Goal: Information Seeking & Learning: Learn about a topic

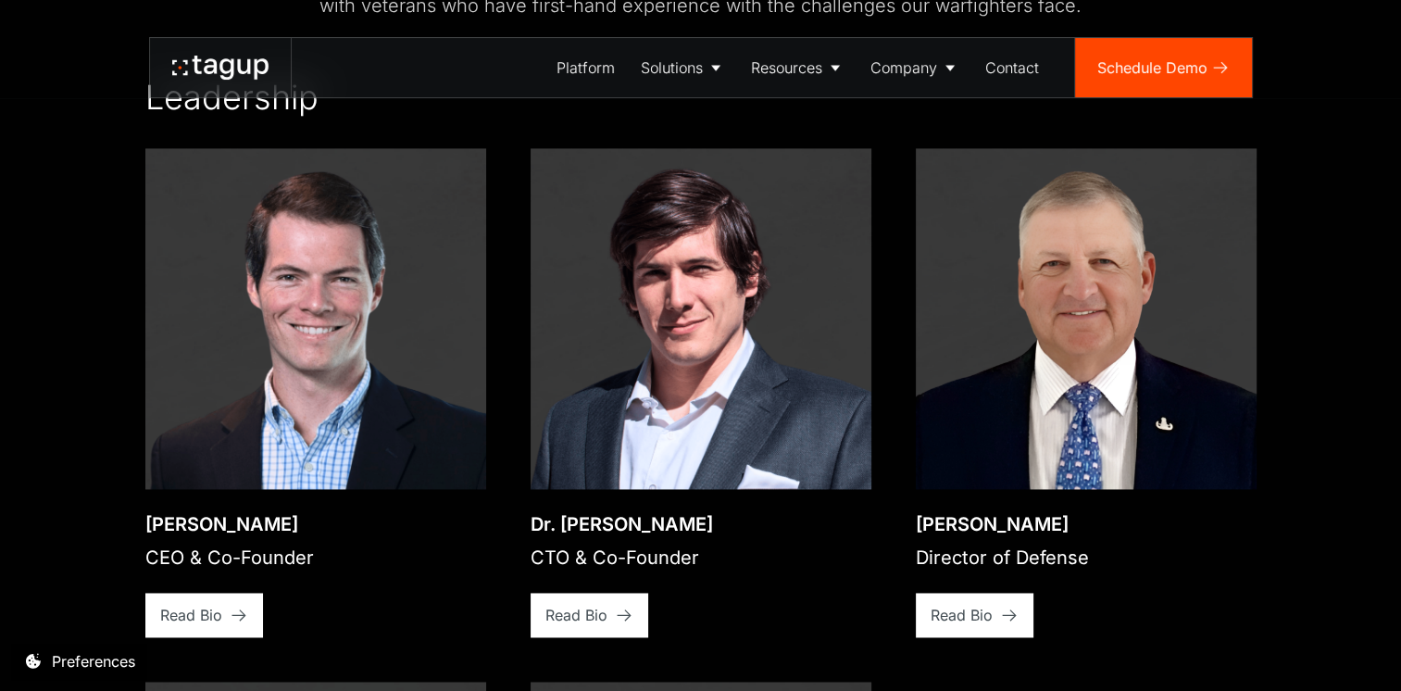
scroll to position [2574, 0]
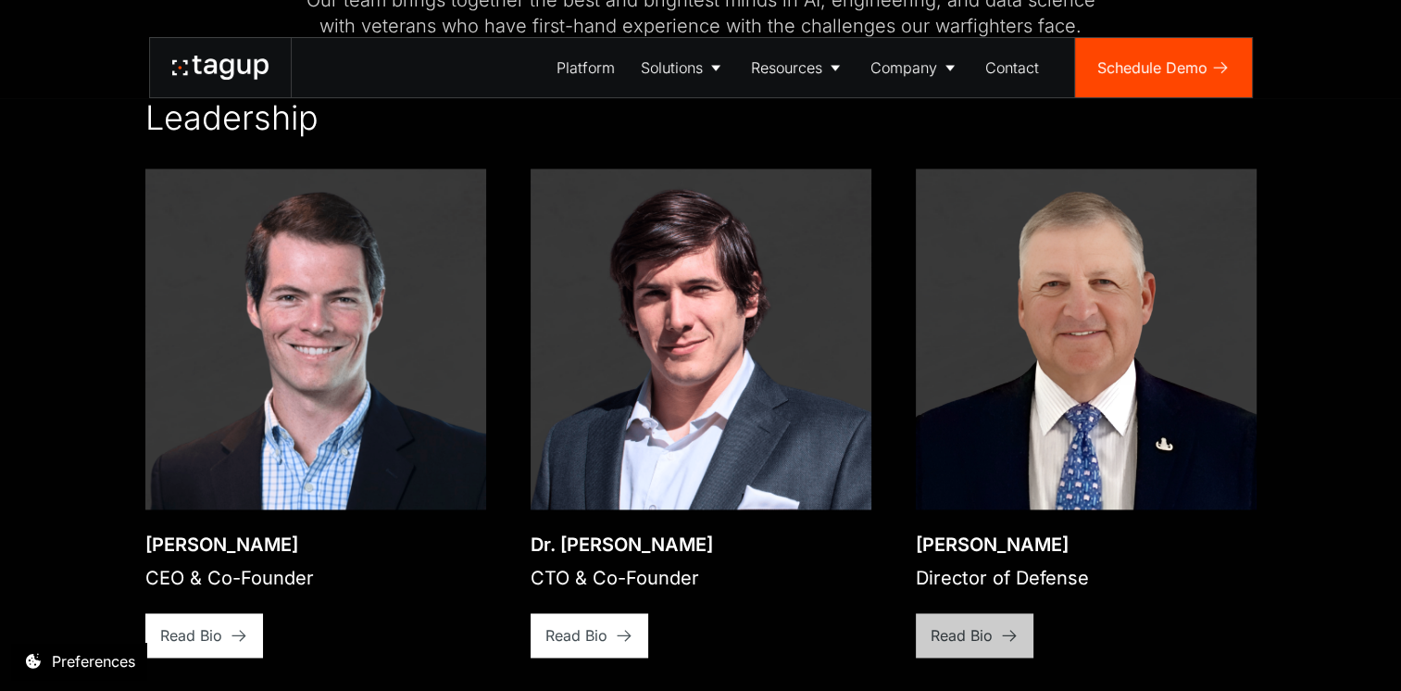
click at [957, 624] on div "Read Bio" at bounding box center [961, 635] width 62 height 22
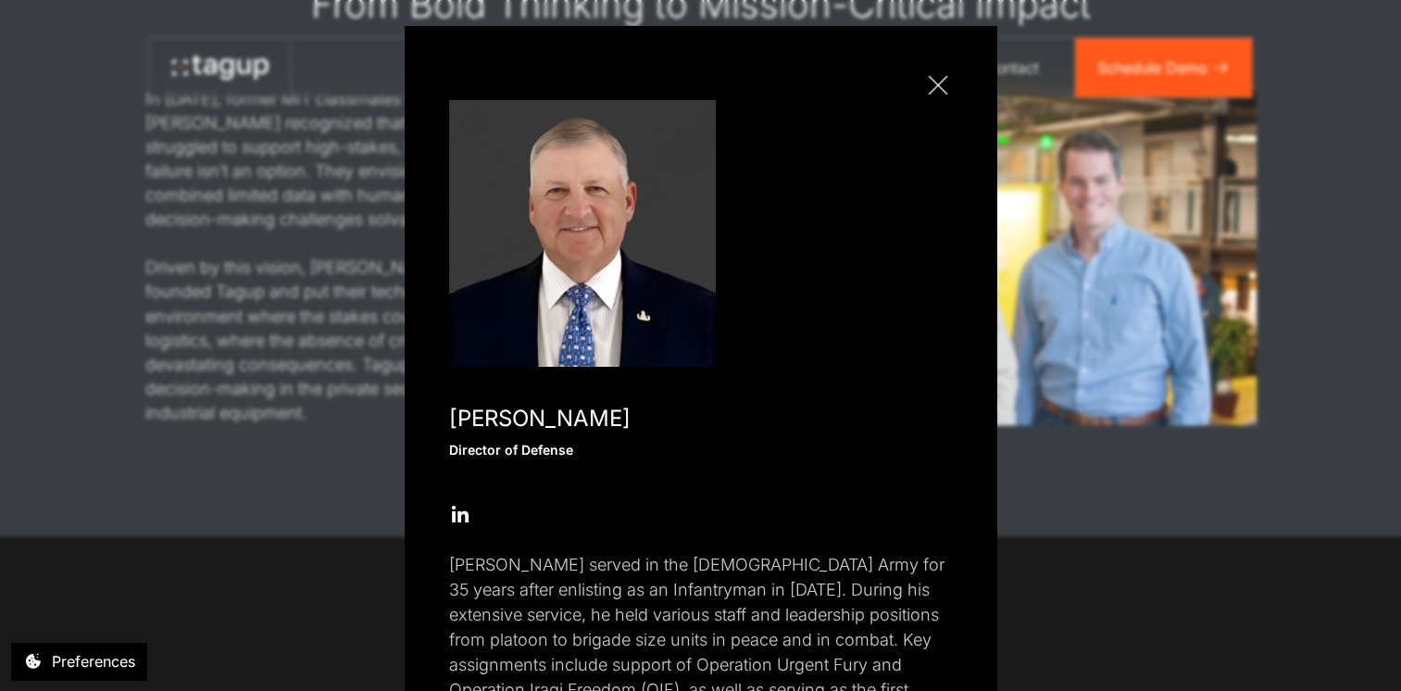
scroll to position [0, 0]
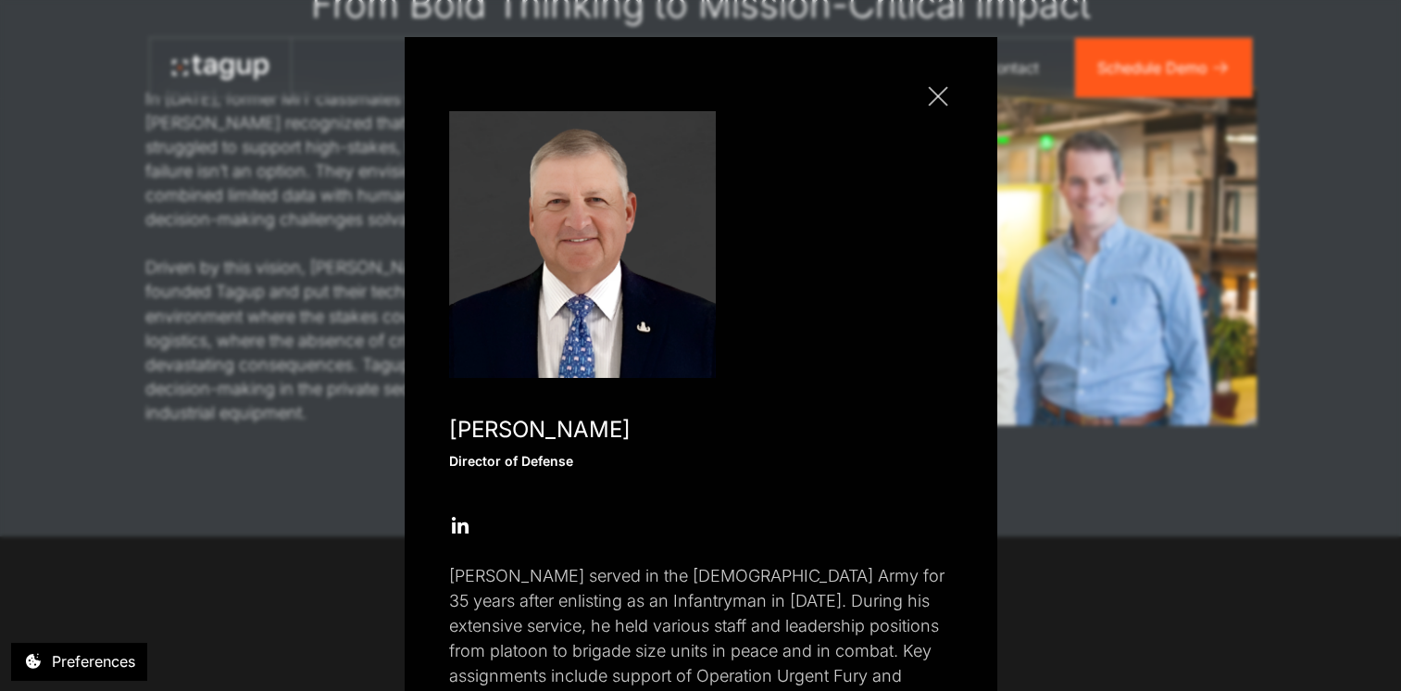
click at [937, 96] on div "Close popup" at bounding box center [937, 96] width 1 height 1
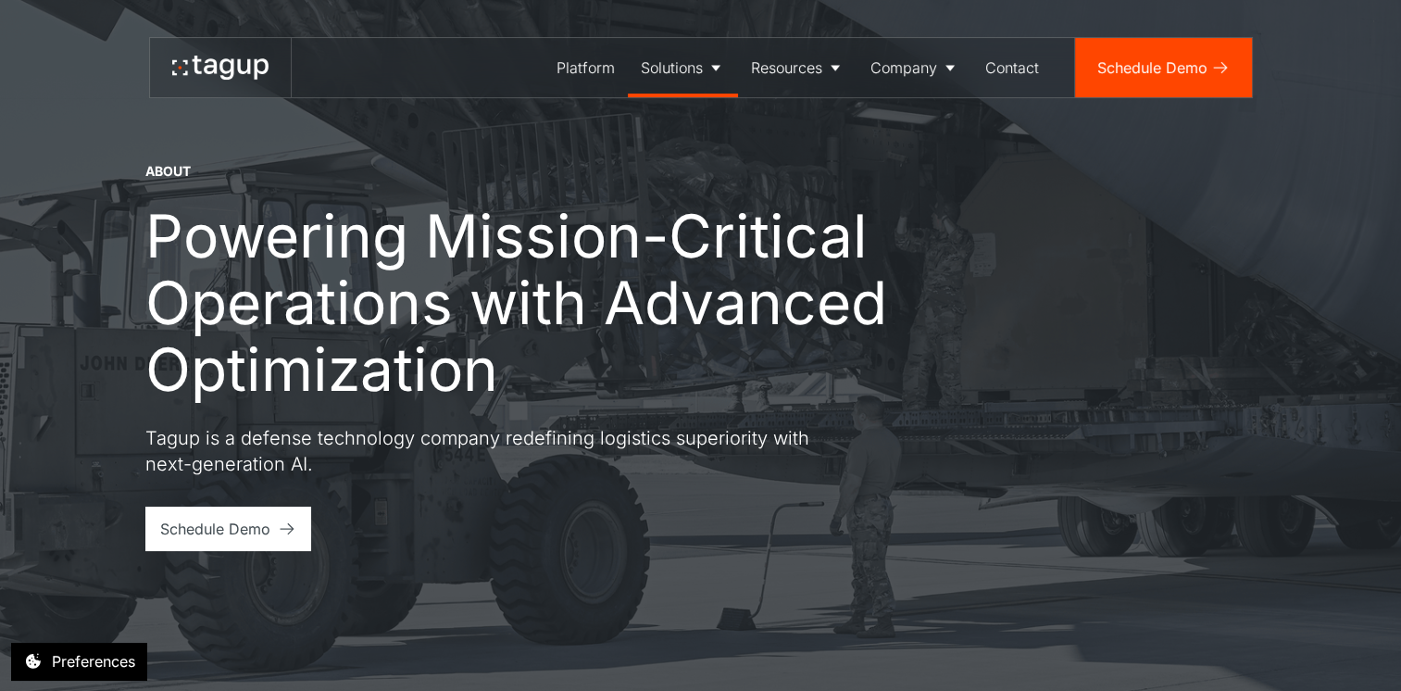
click at [715, 69] on icon at bounding box center [715, 69] width 9 height 6
click at [677, 128] on div "Defense" at bounding box center [682, 126] width 71 height 22
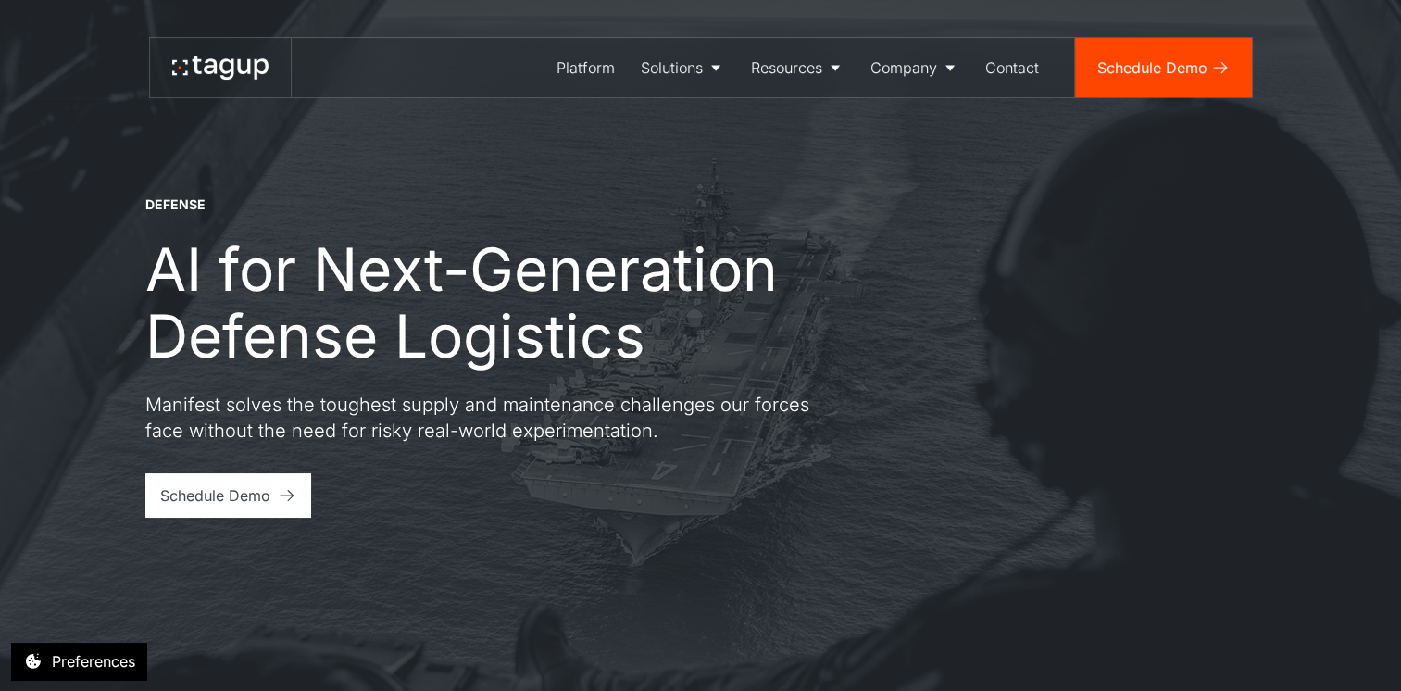
click at [39, 507] on div "DEFENSE AI for Next-Generation Defense Logistics Manifest solves the toughest s…" at bounding box center [700, 345] width 1327 height 691
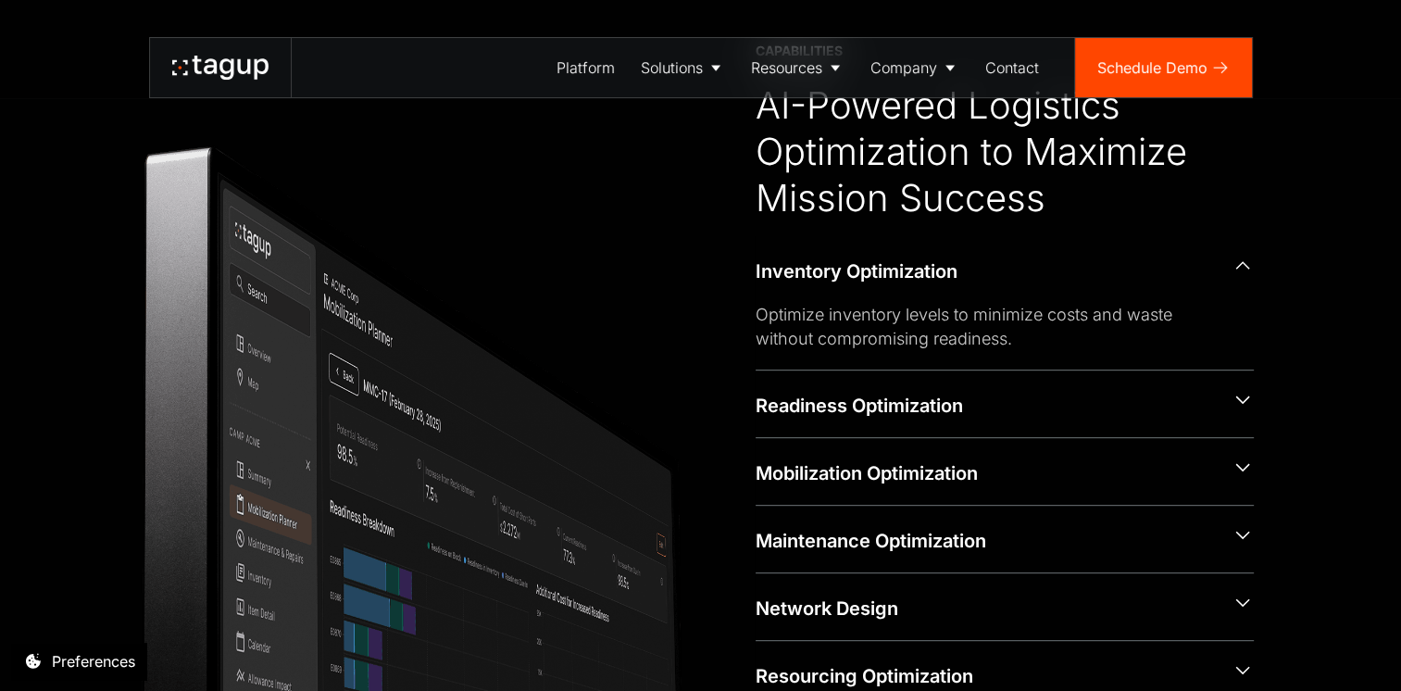
scroll to position [789, 0]
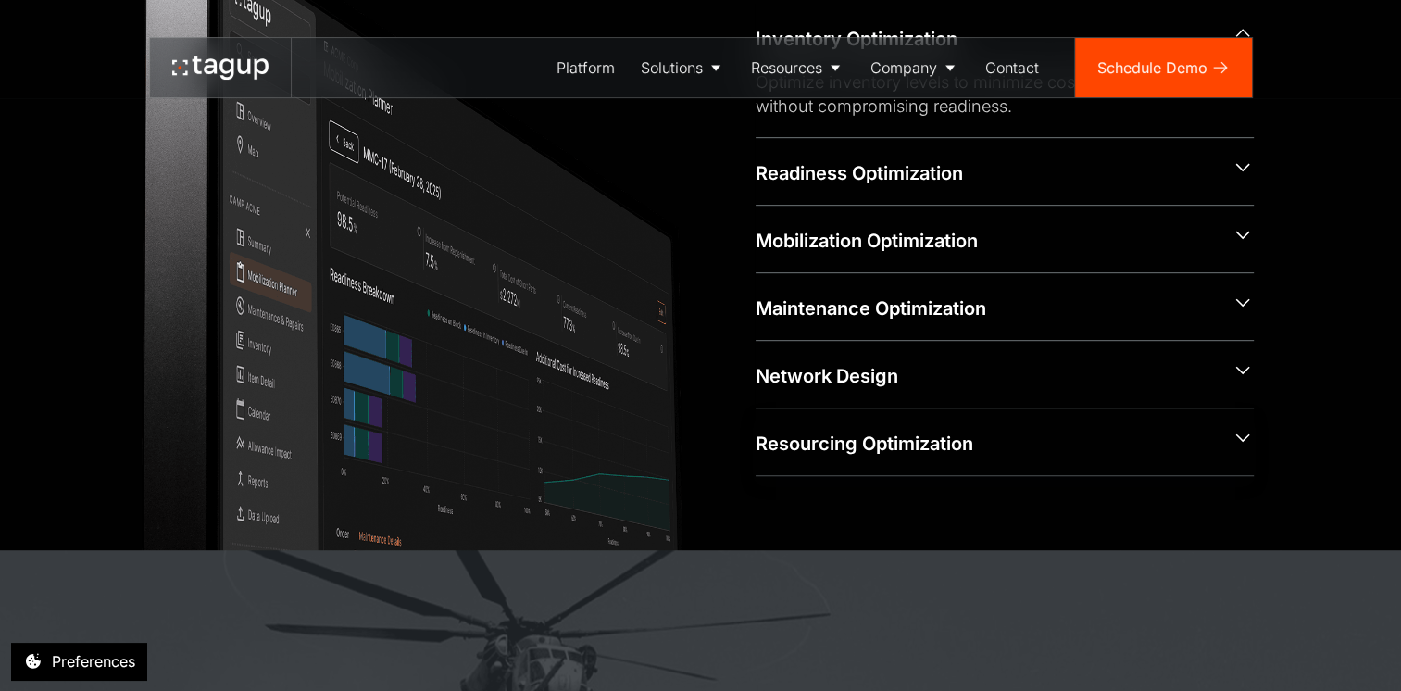
click at [812, 430] on div "Resourcing Optimization" at bounding box center [985, 443] width 461 height 26
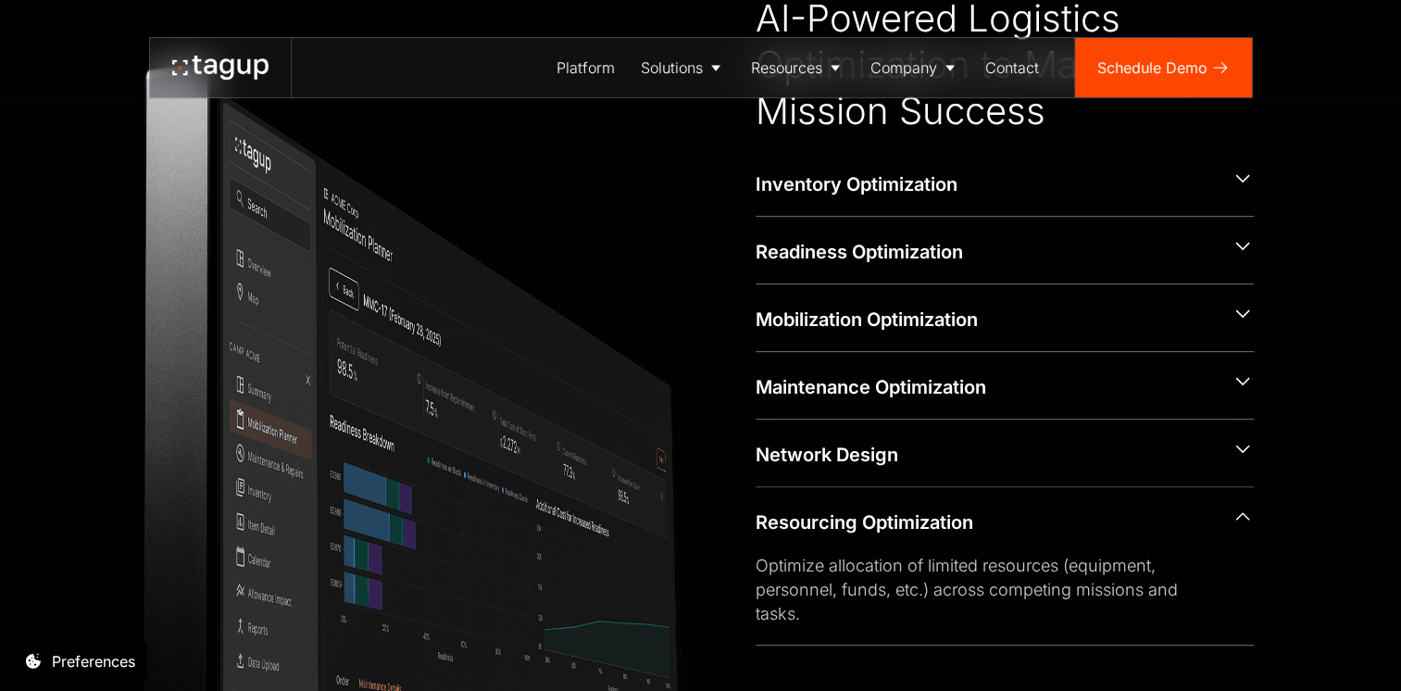
click at [755, 466] on div "Network Design" at bounding box center [985, 455] width 461 height 26
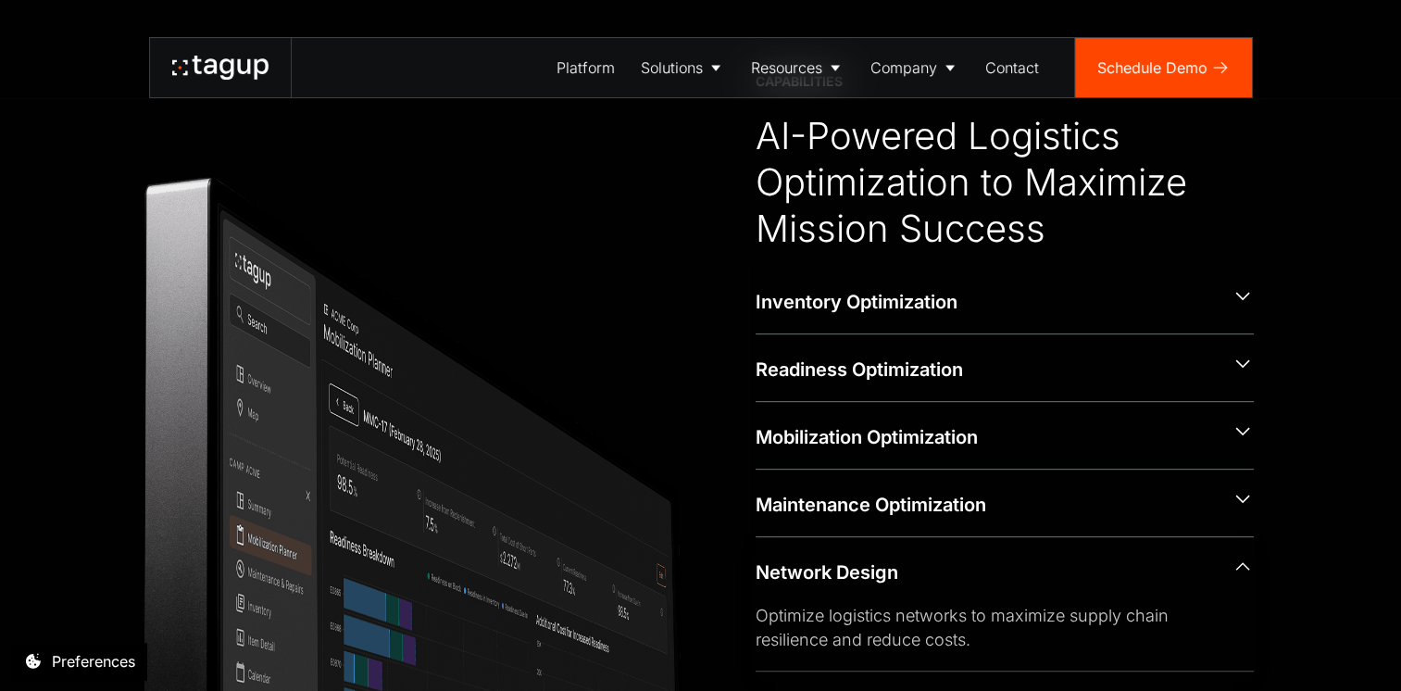
scroll to position [691, 0]
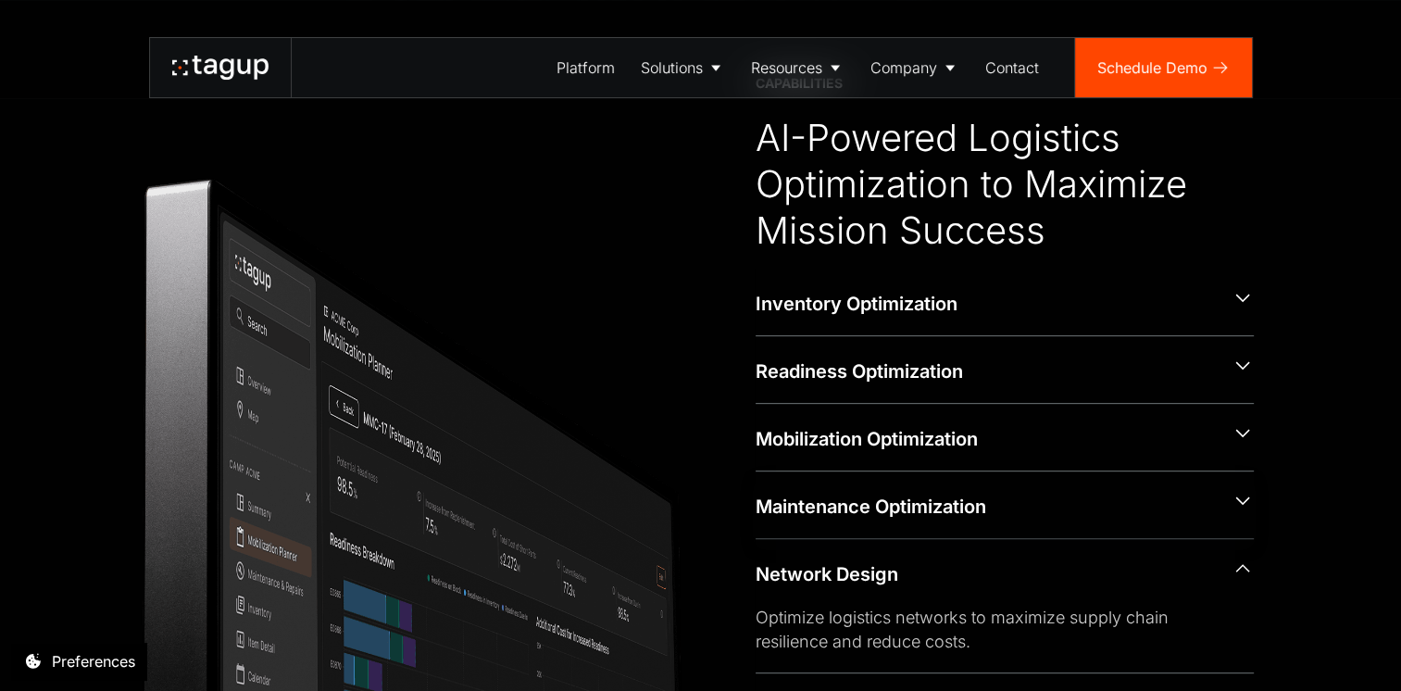
click at [769, 504] on div "Maintenance Optimization" at bounding box center [985, 506] width 461 height 26
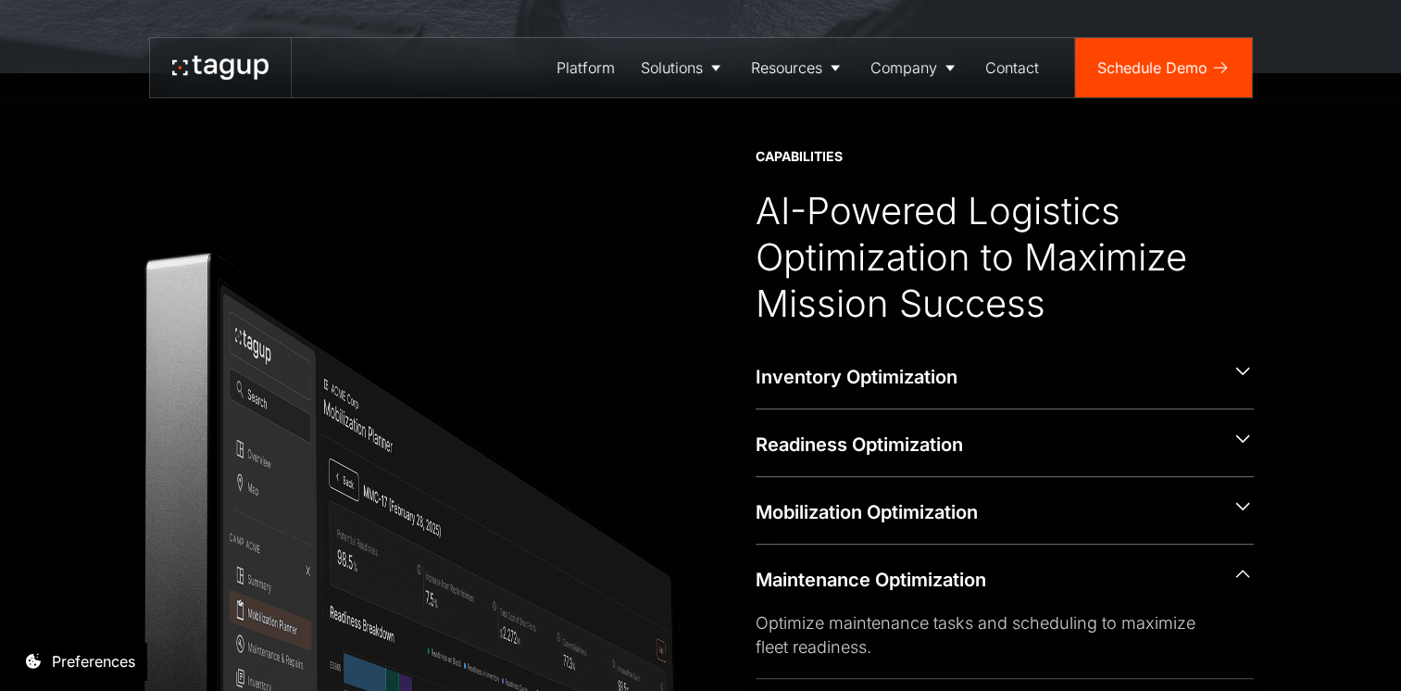
scroll to position [610, 0]
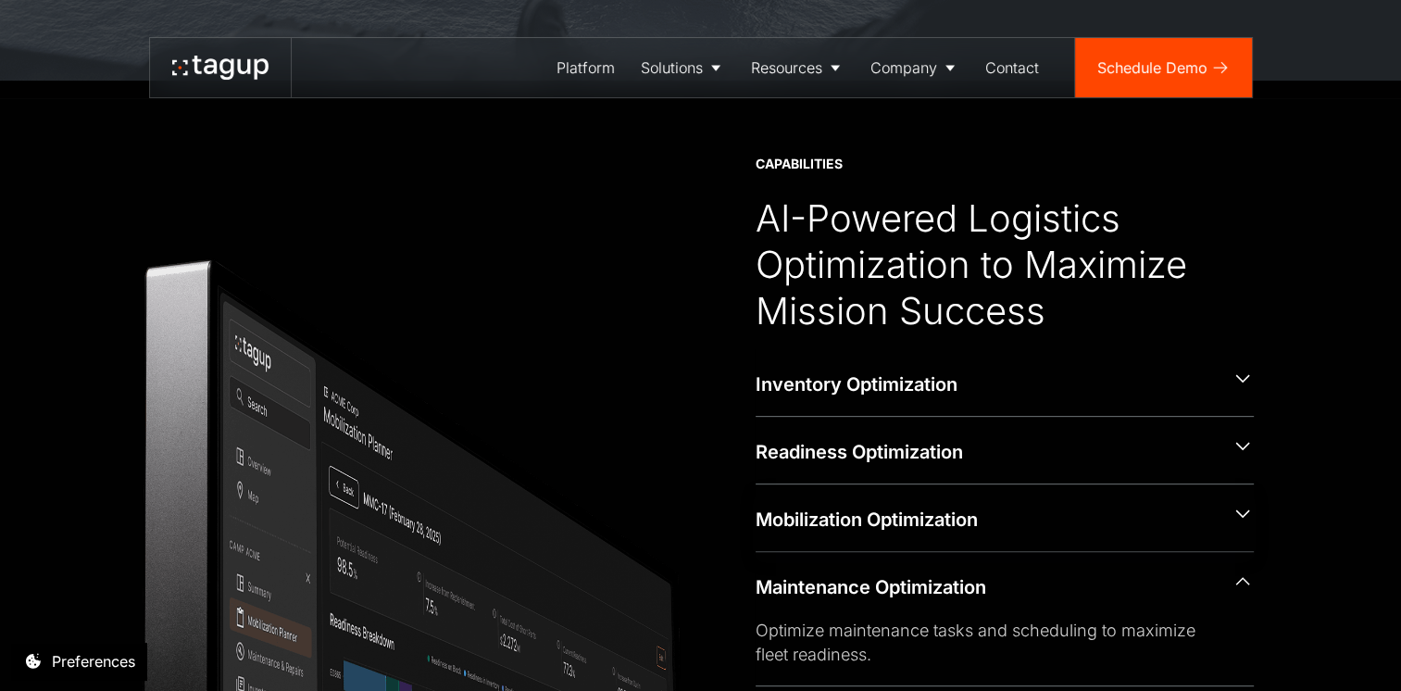
click at [759, 511] on div "Mobilization Optimization" at bounding box center [985, 519] width 461 height 26
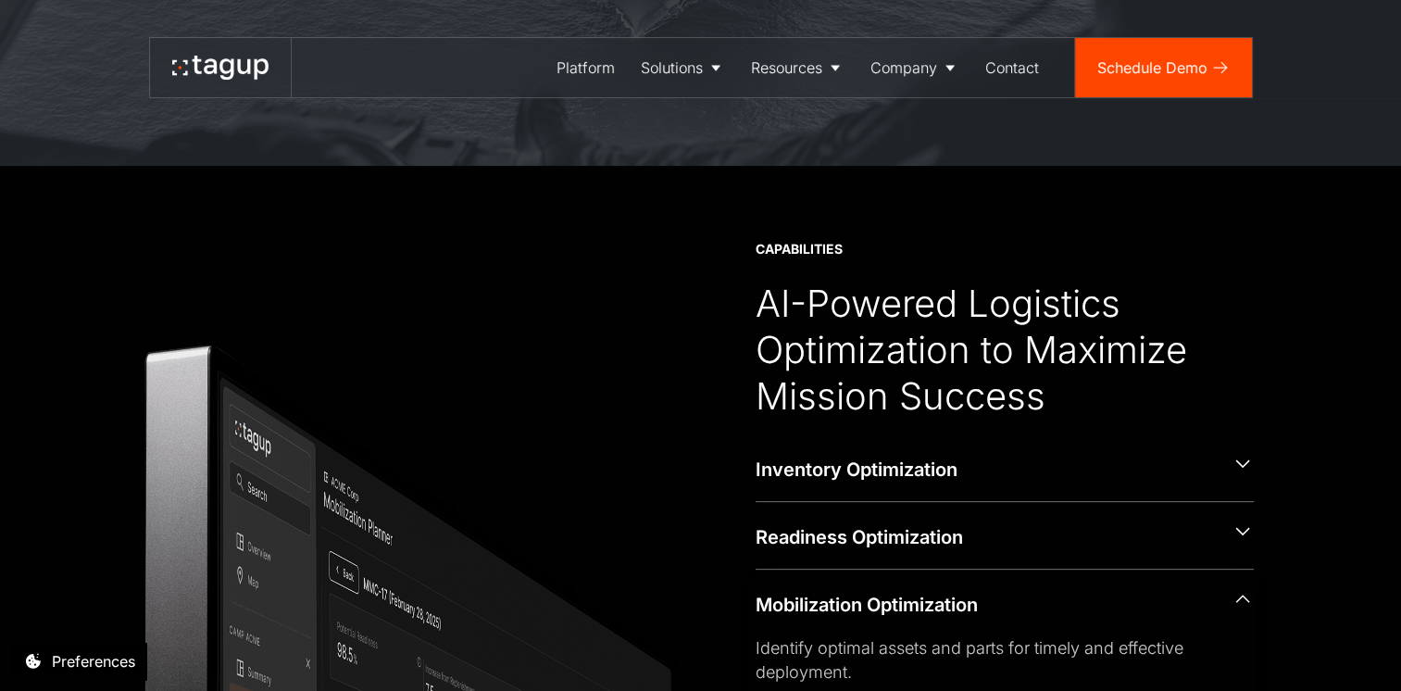
scroll to position [524, 0]
click at [763, 526] on div "Readiness Optimization" at bounding box center [985, 538] width 461 height 26
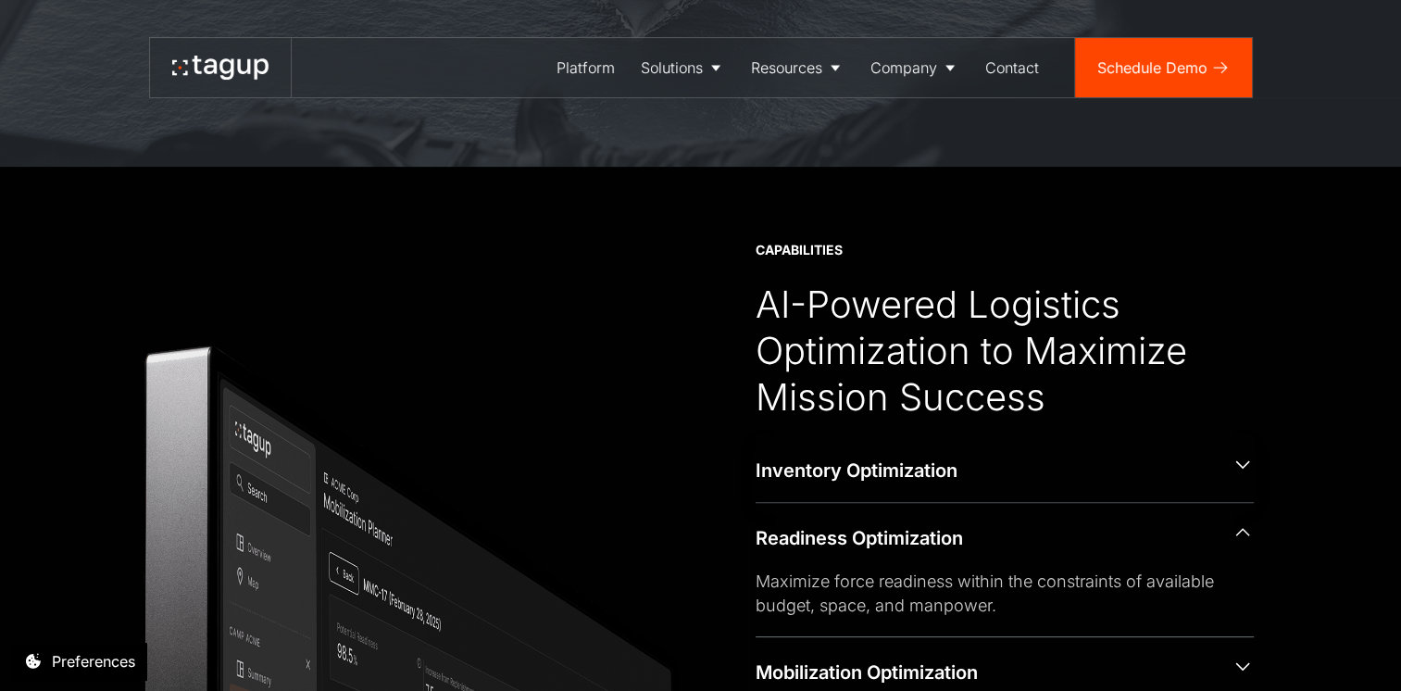
click at [759, 458] on div "Inventory Optimization" at bounding box center [985, 470] width 461 height 26
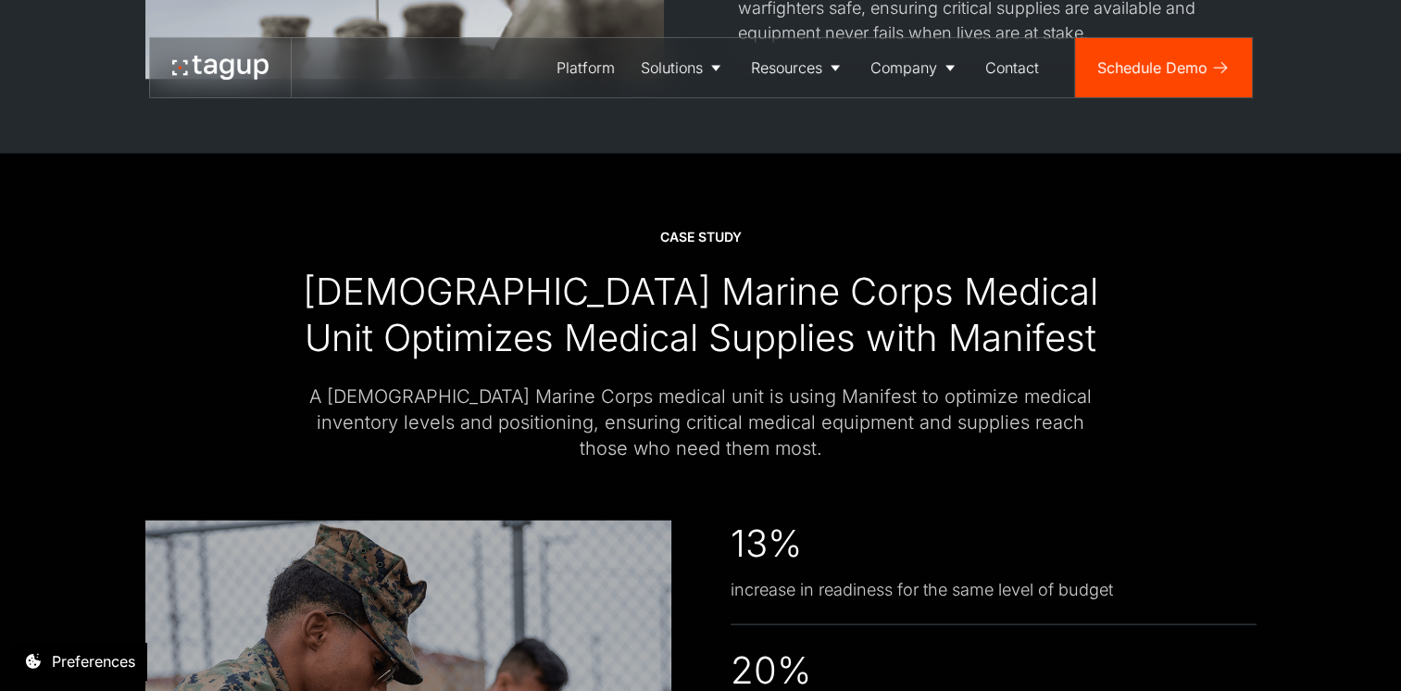
scroll to position [3764, 0]
